Goal: Information Seeking & Learning: Learn about a topic

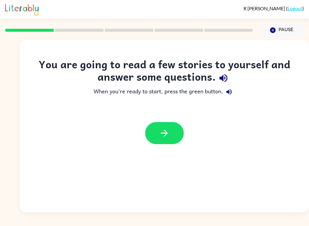
click at [176, 132] on button "button" at bounding box center [164, 133] width 39 height 22
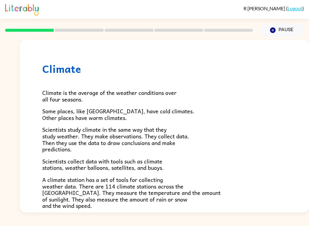
click at [273, 149] on p "Scientists study climate in the same way that they study weather. They make obs…" at bounding box center [164, 139] width 244 height 26
click at [76, 29] on rect at bounding box center [79, 30] width 49 height 3
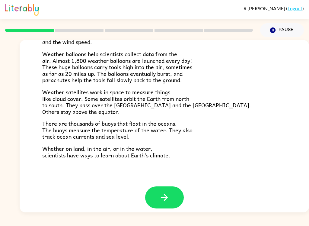
scroll to position [163, 0]
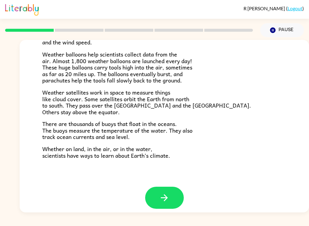
click at [170, 194] on button "button" at bounding box center [164, 198] width 39 height 22
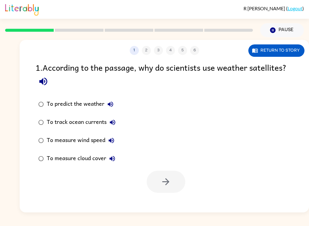
click at [47, 77] on icon "button" at bounding box center [43, 81] width 11 height 11
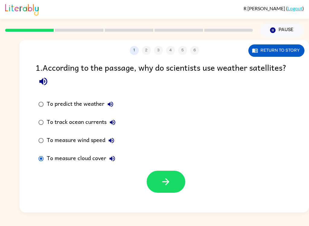
click at [187, 196] on div "1 2 3 4 5 6 Return to story 1 . According to the passage, why do scientists use…" at bounding box center [164, 126] width 289 height 172
click at [180, 184] on button "button" at bounding box center [166, 182] width 39 height 22
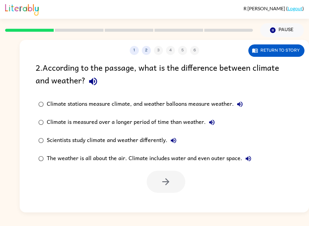
click at [94, 84] on icon "button" at bounding box center [93, 82] width 8 height 8
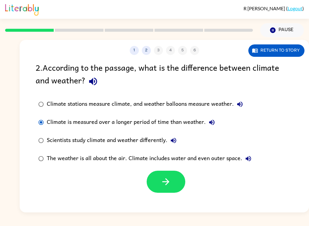
click at [168, 179] on icon "button" at bounding box center [166, 181] width 11 height 11
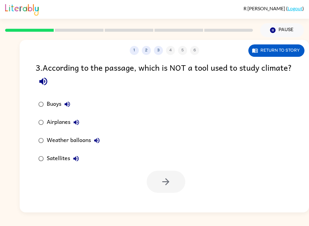
click at [68, 109] on button "Buoys" at bounding box center [67, 104] width 12 height 12
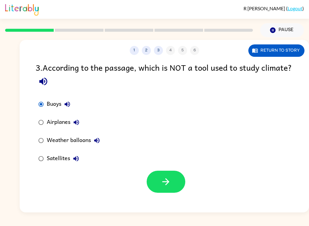
click at [173, 204] on div "1 2 3 4 5 6 Return to story 3 . According to the passage, which is NOT a tool u…" at bounding box center [164, 126] width 289 height 172
click at [33, 123] on label "Airplanes" at bounding box center [69, 122] width 74 height 18
click at [31, 122] on div "3 . According to the passage, which is NOT a tool used to study climate? Buoys …" at bounding box center [164, 127] width 289 height 132
click at [158, 184] on button "button" at bounding box center [166, 182] width 39 height 22
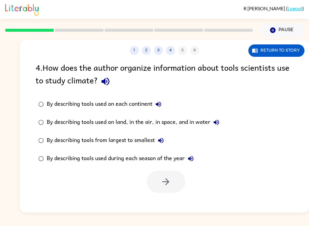
click at [101, 86] on icon "button" at bounding box center [105, 81] width 11 height 11
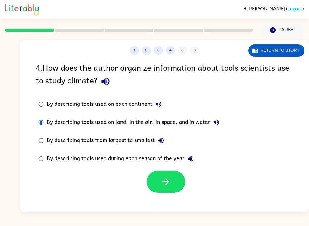
click at [174, 192] on button "button" at bounding box center [166, 182] width 39 height 22
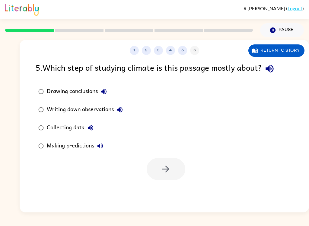
click at [45, 123] on label "Collecting data" at bounding box center [80, 128] width 97 height 18
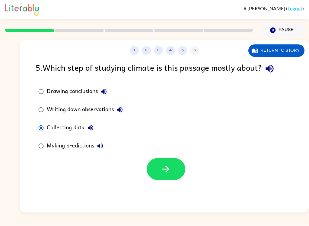
click at [168, 168] on icon "button" at bounding box center [166, 169] width 11 height 11
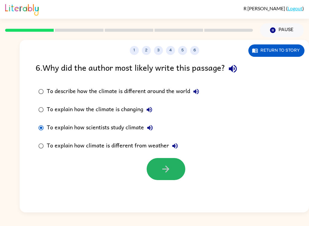
click at [158, 167] on button "button" at bounding box center [166, 169] width 39 height 22
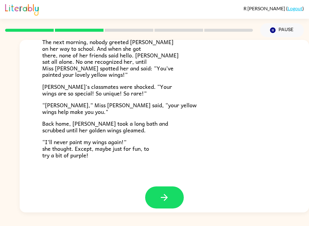
scroll to position [163, 0]
click at [173, 193] on button "button" at bounding box center [164, 198] width 39 height 22
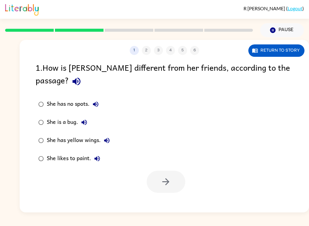
scroll to position [0, 0]
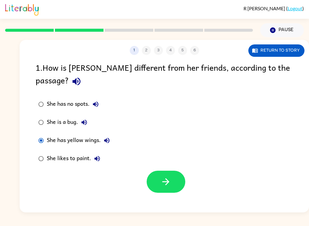
click at [174, 171] on button "button" at bounding box center [166, 182] width 39 height 22
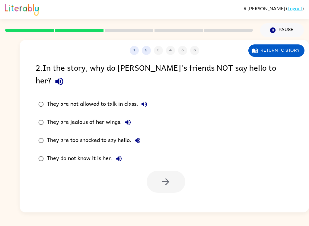
click at [50, 152] on div "They do not know it is her." at bounding box center [86, 158] width 78 height 12
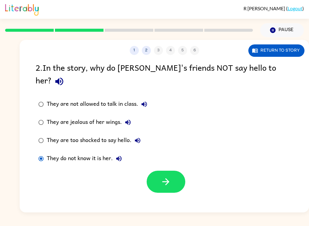
click at [160, 178] on button "button" at bounding box center [166, 182] width 39 height 22
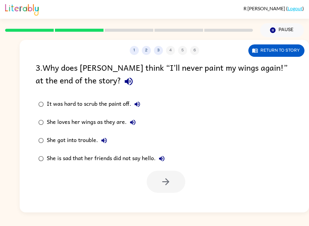
click at [123, 84] on icon "button" at bounding box center [128, 81] width 11 height 11
click at [53, 122] on div "She loves her wings as they are." at bounding box center [93, 122] width 92 height 12
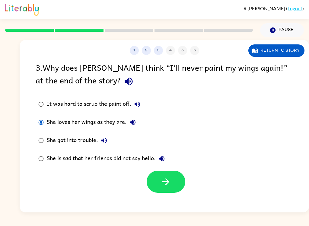
click at [176, 190] on button "button" at bounding box center [166, 182] width 39 height 22
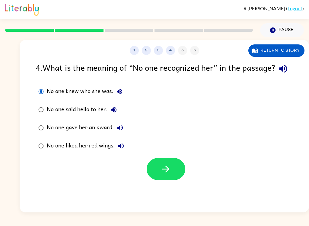
click at [171, 180] on button "button" at bounding box center [166, 169] width 39 height 22
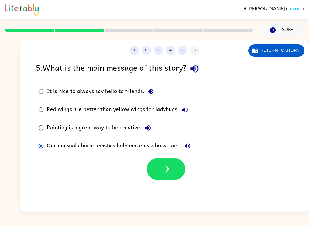
click at [174, 168] on button "button" at bounding box center [166, 169] width 39 height 22
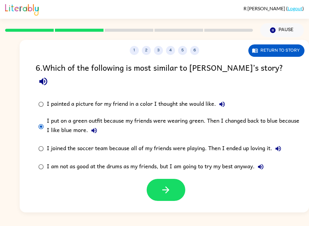
click at [165, 184] on icon "button" at bounding box center [166, 189] width 11 height 11
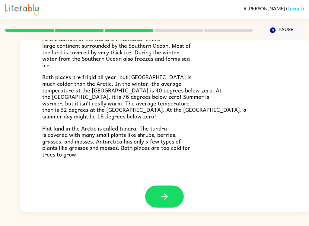
scroll to position [123, 0]
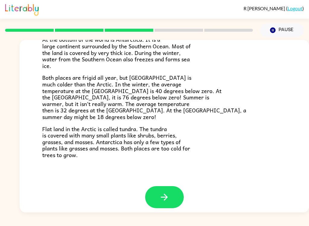
click at [174, 192] on button "button" at bounding box center [164, 197] width 39 height 22
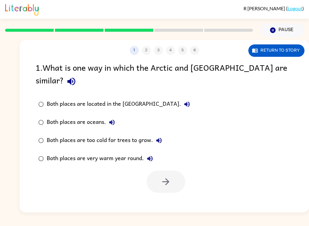
scroll to position [0, 0]
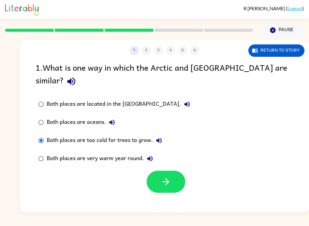
click at [173, 171] on button "button" at bounding box center [166, 182] width 39 height 22
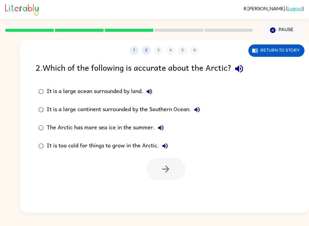
click at [88, 105] on div "It is a large continent surrounded by the Southern Ocean." at bounding box center [125, 110] width 156 height 12
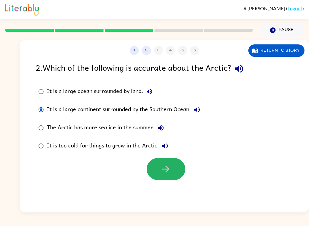
click at [171, 179] on button "button" at bounding box center [166, 169] width 39 height 22
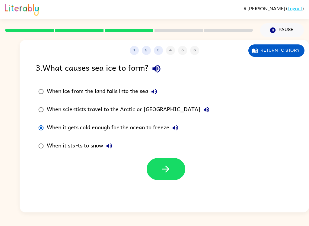
click at [165, 168] on icon "button" at bounding box center [166, 169] width 11 height 11
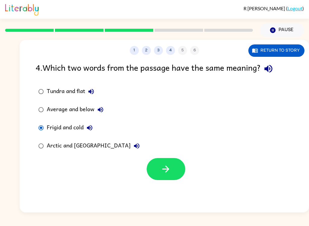
click at [178, 167] on button "button" at bounding box center [166, 169] width 39 height 22
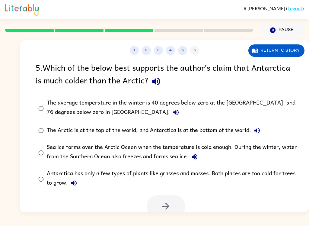
click at [159, 80] on icon "button" at bounding box center [156, 82] width 8 height 8
click at [173, 112] on icon "button" at bounding box center [175, 112] width 5 height 5
click at [179, 208] on button "button" at bounding box center [166, 206] width 39 height 22
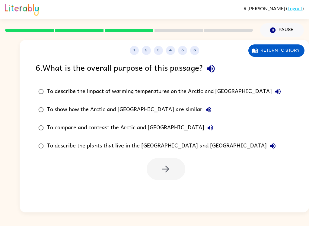
click at [214, 70] on icon "button" at bounding box center [211, 69] width 8 height 8
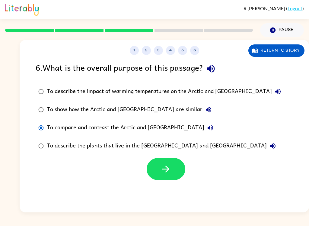
click at [157, 168] on button "button" at bounding box center [166, 169] width 39 height 22
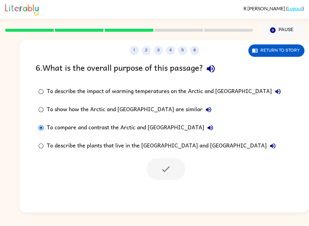
click at [167, 169] on div at bounding box center [166, 169] width 39 height 22
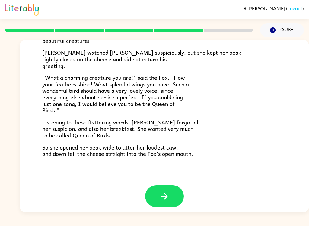
scroll to position [114, 0]
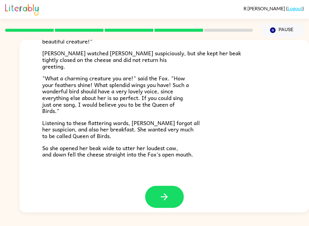
click at [176, 190] on button "button" at bounding box center [164, 197] width 39 height 22
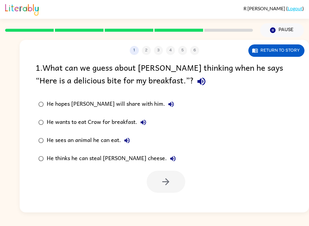
scroll to position [0, 0]
click at [194, 74] on button "button" at bounding box center [201, 81] width 15 height 15
click at [196, 79] on icon "button" at bounding box center [201, 81] width 11 height 11
click at [196, 77] on icon "button" at bounding box center [201, 81] width 11 height 11
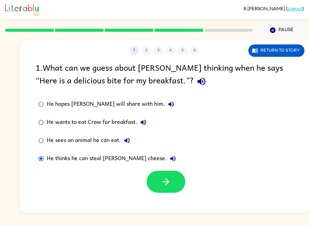
click at [173, 193] on button "button" at bounding box center [166, 182] width 39 height 22
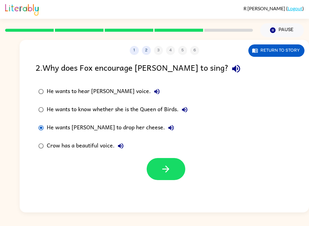
click at [171, 161] on button "button" at bounding box center [166, 169] width 39 height 22
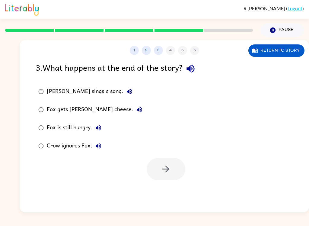
click at [54, 105] on div "Fox gets [PERSON_NAME] cheese." at bounding box center [96, 110] width 99 height 12
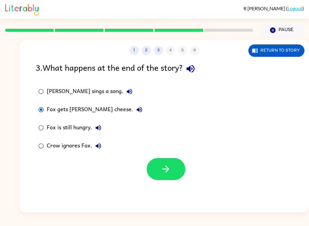
click at [182, 167] on button "button" at bounding box center [166, 169] width 39 height 22
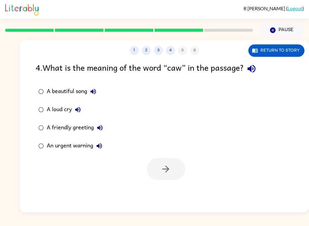
click at [62, 110] on div "A loud cry" at bounding box center [65, 110] width 37 height 12
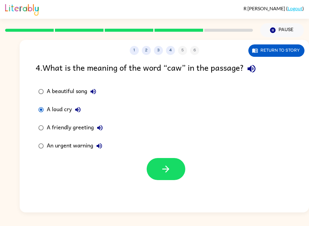
click at [166, 159] on button "button" at bounding box center [166, 169] width 39 height 22
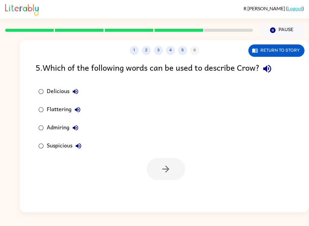
click at [56, 128] on div "Admiring" at bounding box center [64, 128] width 35 height 12
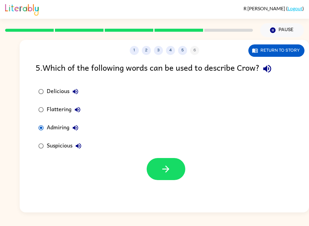
click at [149, 168] on button "button" at bounding box center [166, 169] width 39 height 22
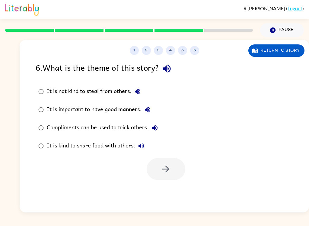
click at [63, 127] on div "Compliments can be used to trick others." at bounding box center [104, 128] width 114 height 12
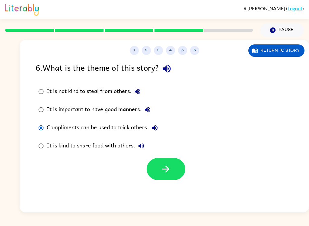
click at [179, 164] on button "button" at bounding box center [166, 169] width 39 height 22
